Goal: Navigation & Orientation: Find specific page/section

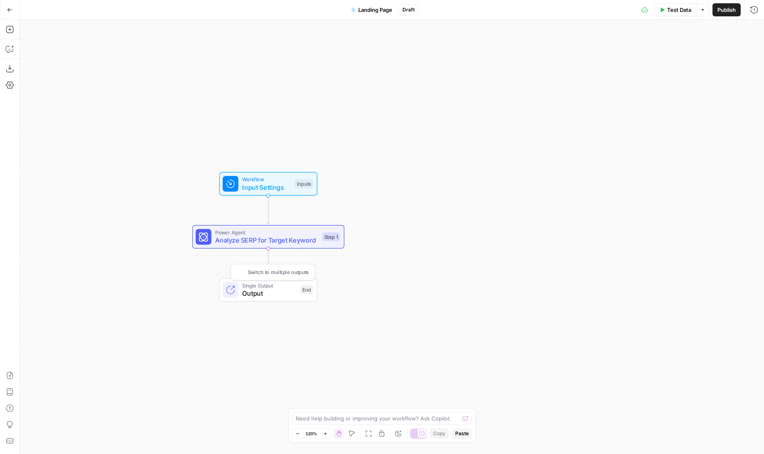
click at [247, 291] on span "Output" at bounding box center [269, 293] width 54 height 10
click at [639, 67] on span "Switch to Multiple Outputs" at bounding box center [655, 68] width 68 height 8
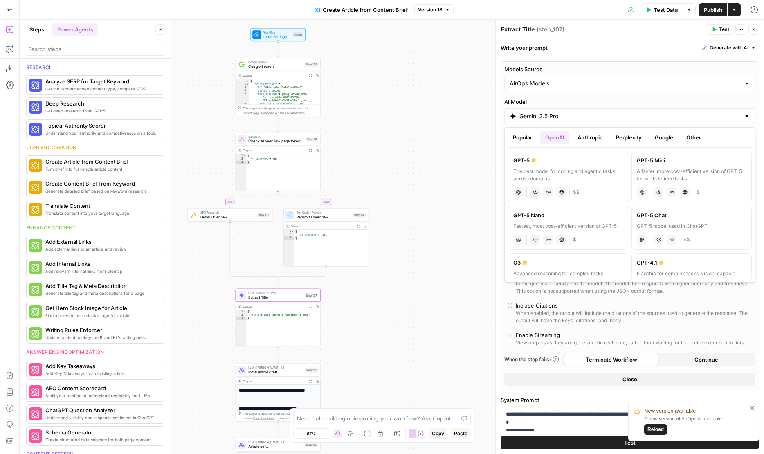
scroll to position [7, 0]
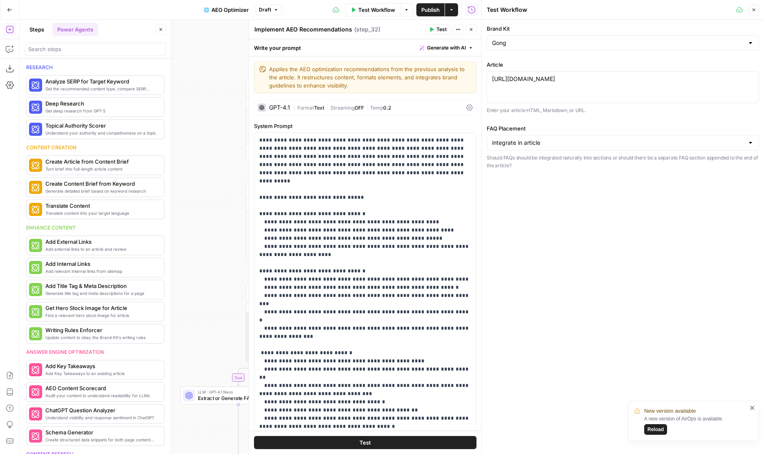
scroll to position [278, 0]
